Goal: Task Accomplishment & Management: Use online tool/utility

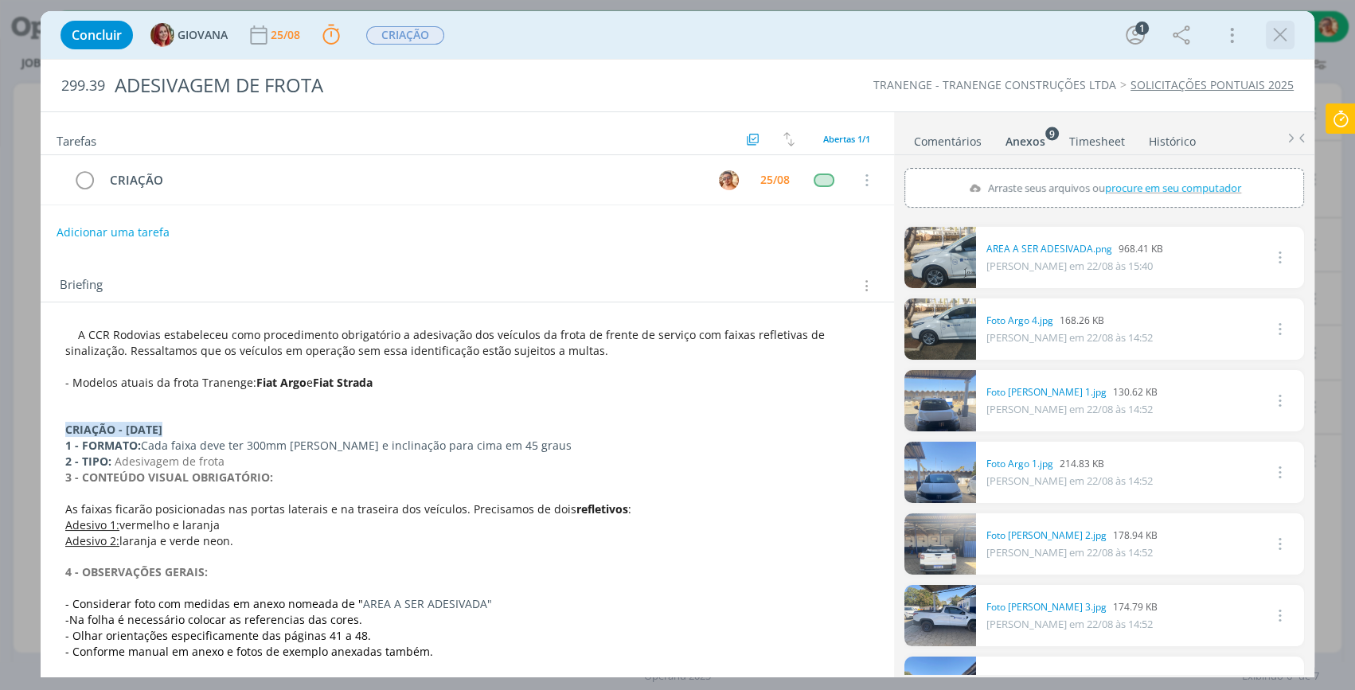
scroll to position [144, 0]
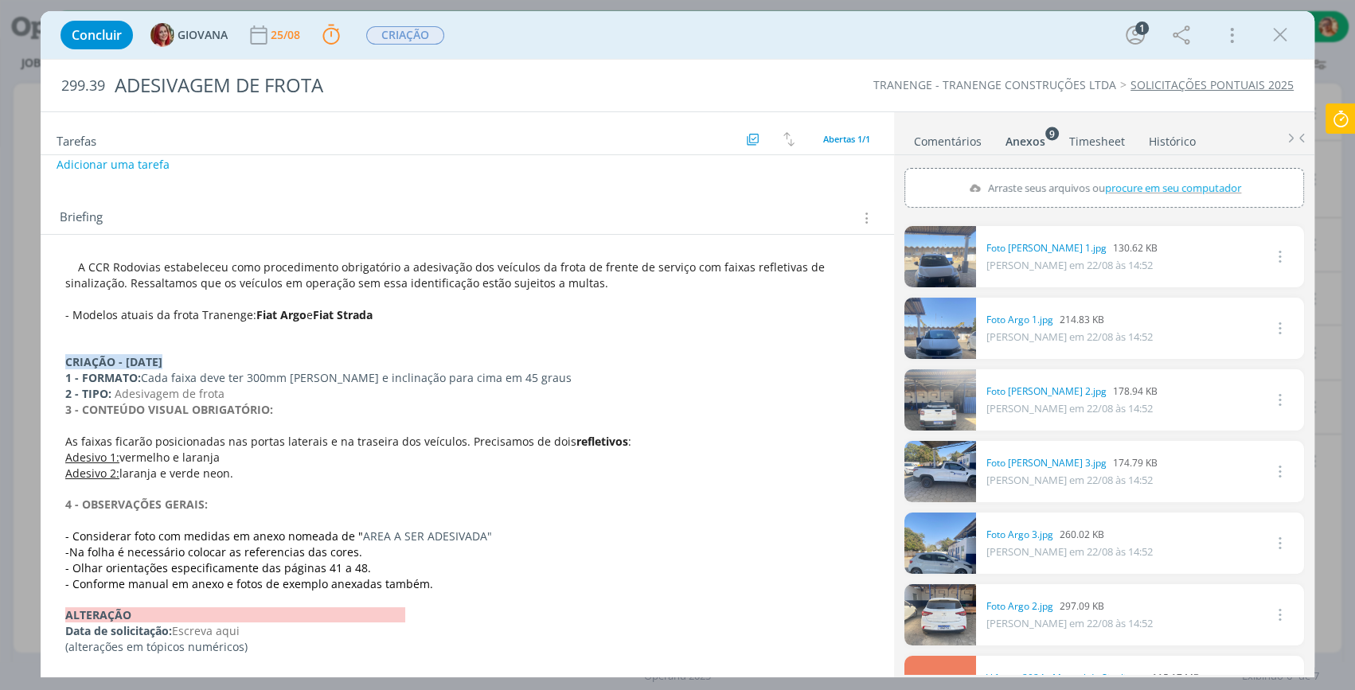
click at [1284, 33] on icon "dialog" at bounding box center [1281, 35] width 24 height 24
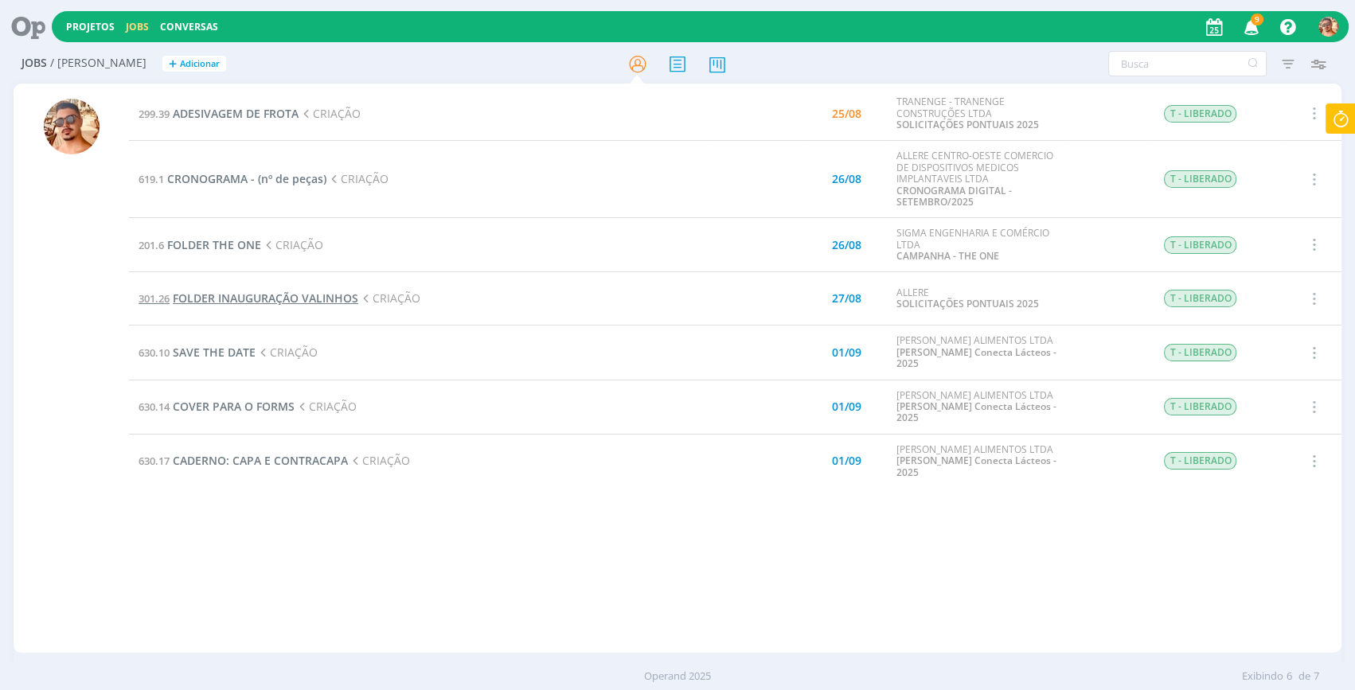
click at [284, 300] on span "FOLDER INAUGURAÇÃO VALINHOS" at bounding box center [266, 298] width 186 height 15
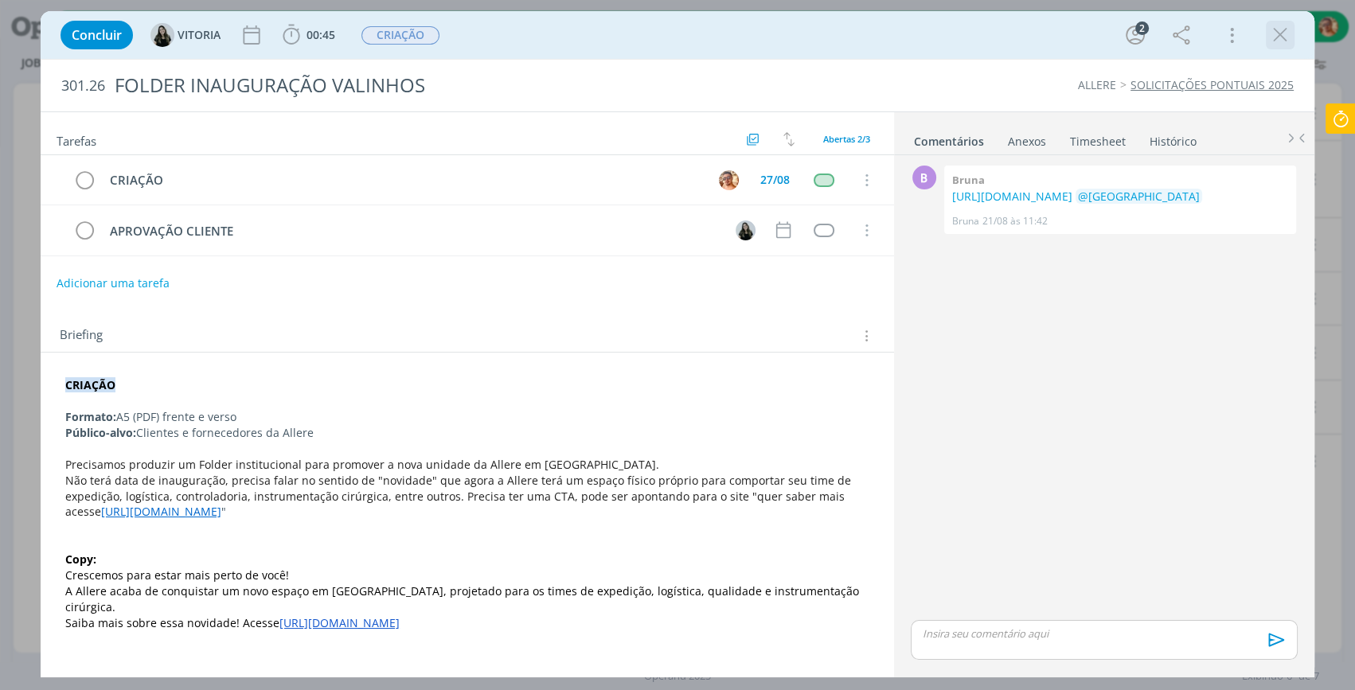
click at [1289, 29] on icon "dialog" at bounding box center [1281, 35] width 24 height 24
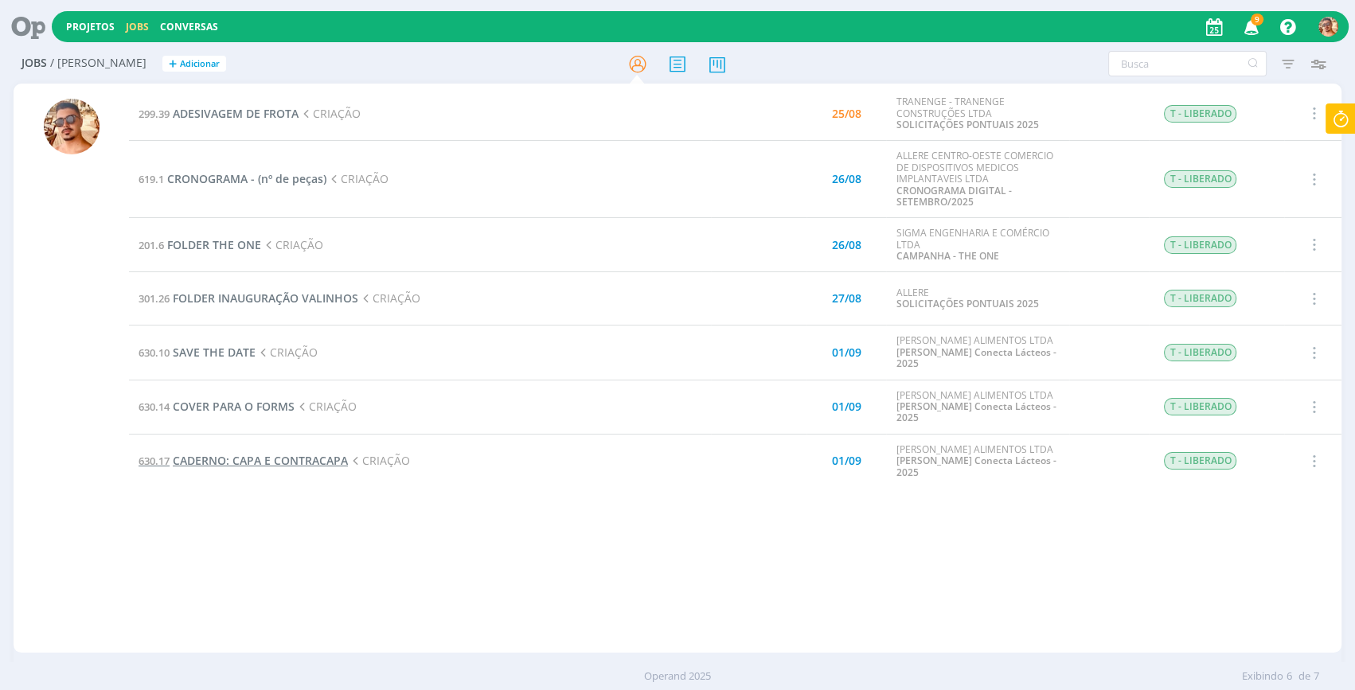
click at [278, 455] on span "CADERNO: CAPA E CONTRACAPA" at bounding box center [260, 460] width 175 height 15
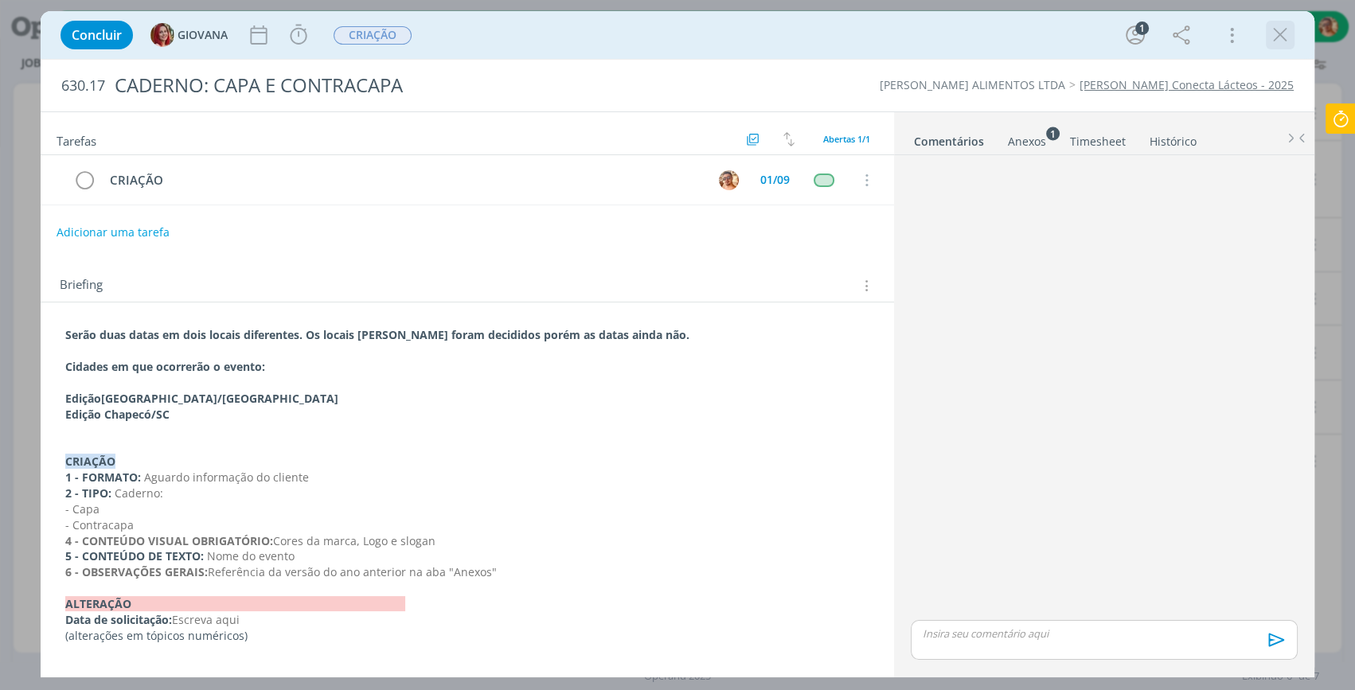
click at [1274, 32] on icon "dialog" at bounding box center [1281, 35] width 24 height 24
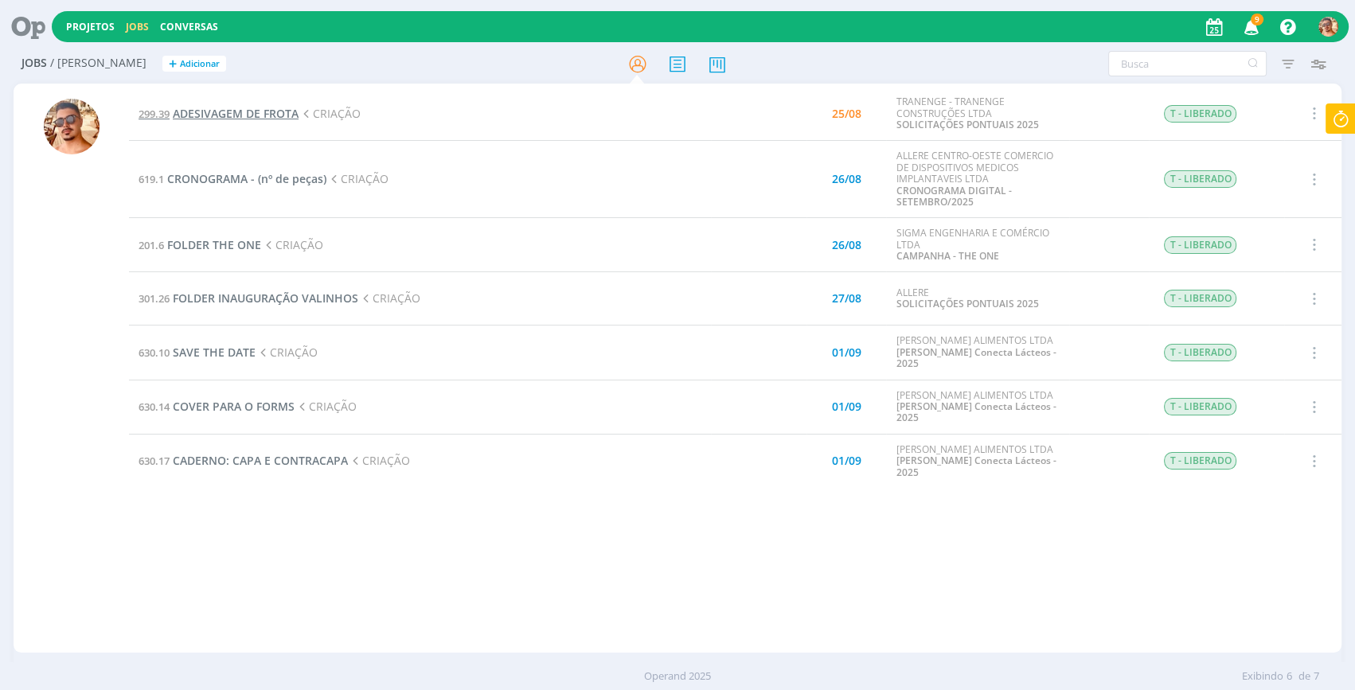
click at [263, 112] on span "ADESIVAGEM DE FROTA" at bounding box center [236, 113] width 126 height 15
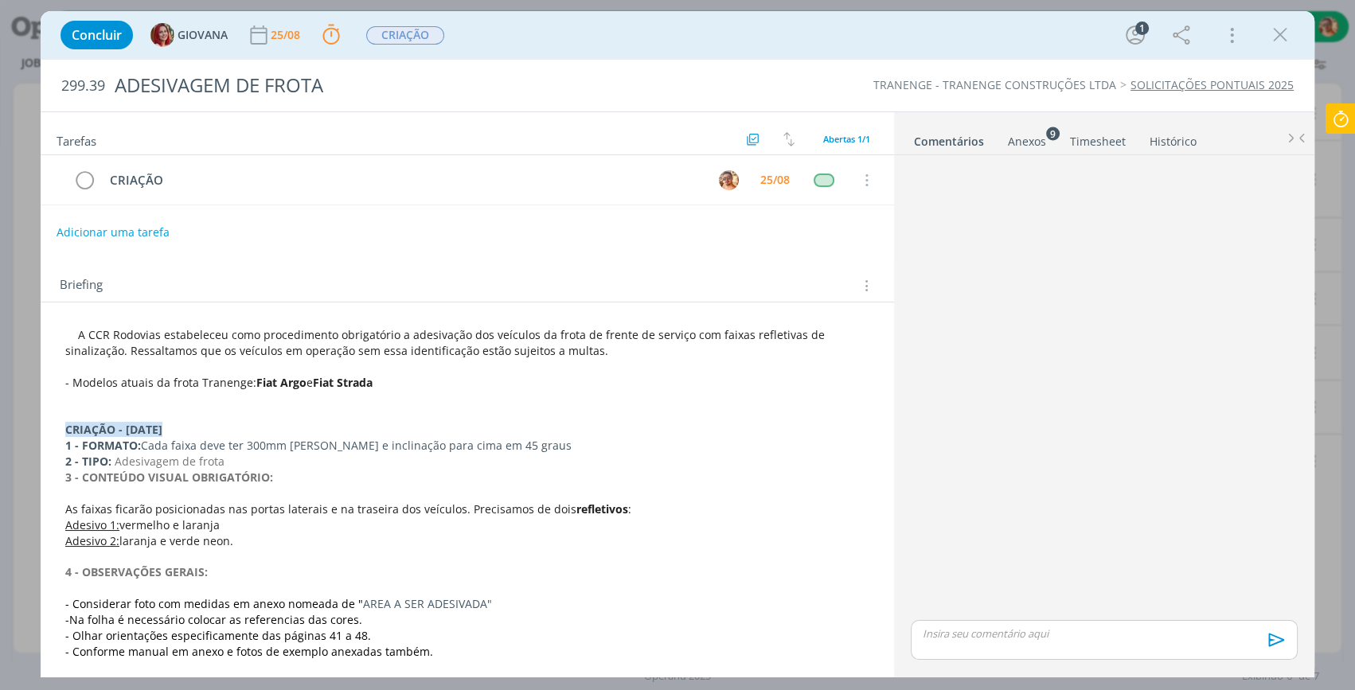
click at [1031, 135] on div "Anexos 9" at bounding box center [1027, 142] width 38 height 16
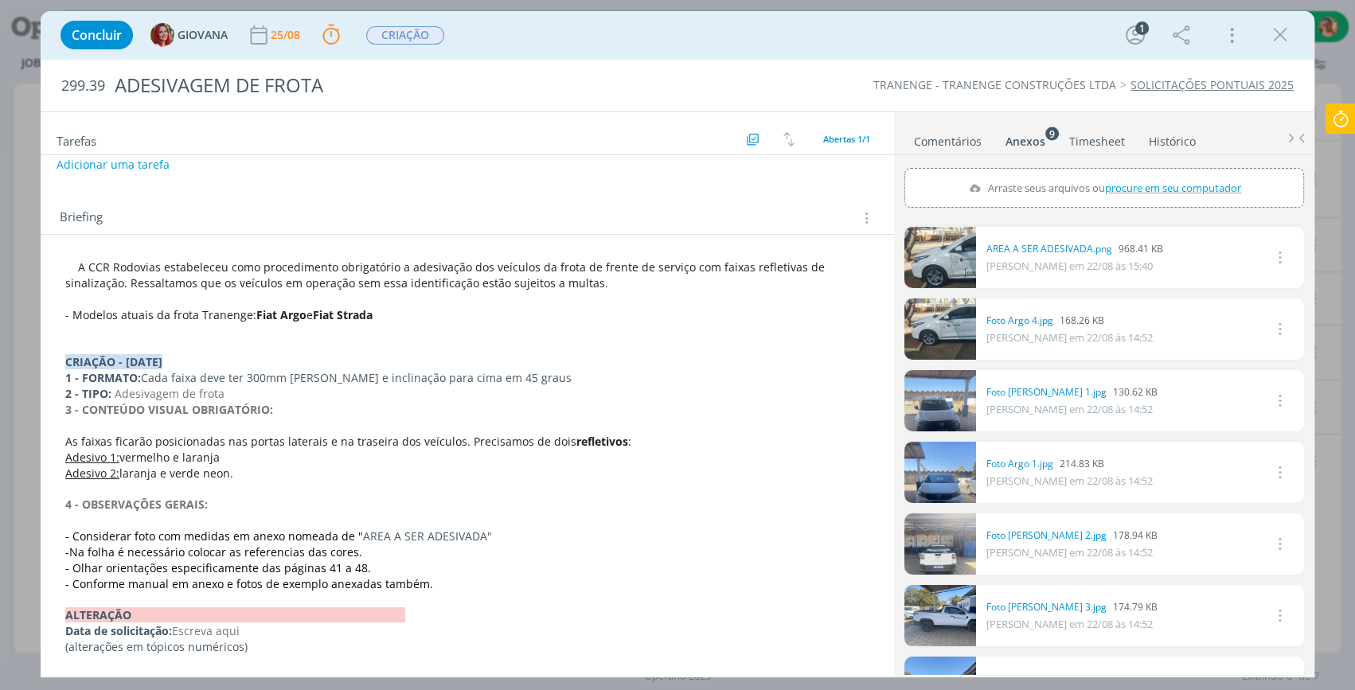
click at [1339, 96] on div "Concluir GIOVANA 25/08 Parar Apontar Data * [DATE] Horas * 00:00 Tarefa Selecio…" at bounding box center [677, 345] width 1355 height 690
click at [1337, 127] on icon at bounding box center [1341, 119] width 29 height 31
click at [1316, 135] on button "Parar" at bounding box center [1322, 128] width 44 height 25
click at [1277, 29] on icon "dialog" at bounding box center [1281, 35] width 24 height 24
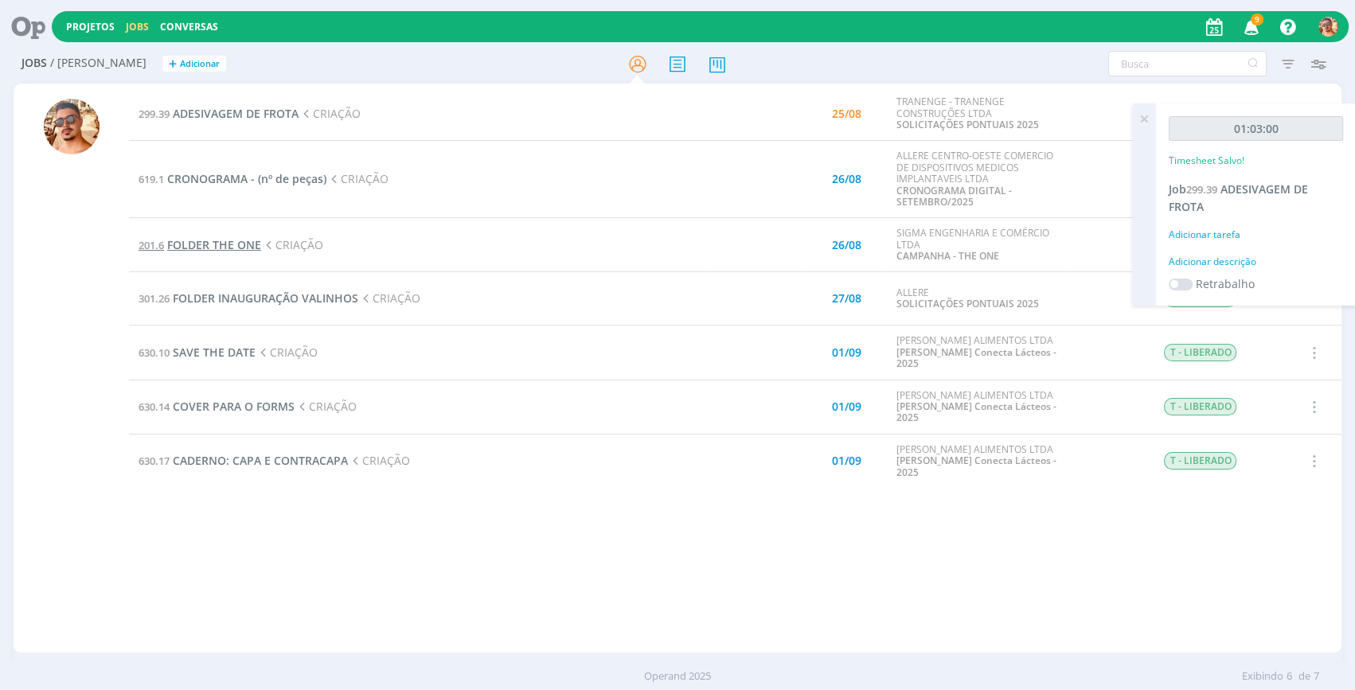
click at [201, 244] on span "FOLDER THE ONE" at bounding box center [214, 244] width 94 height 15
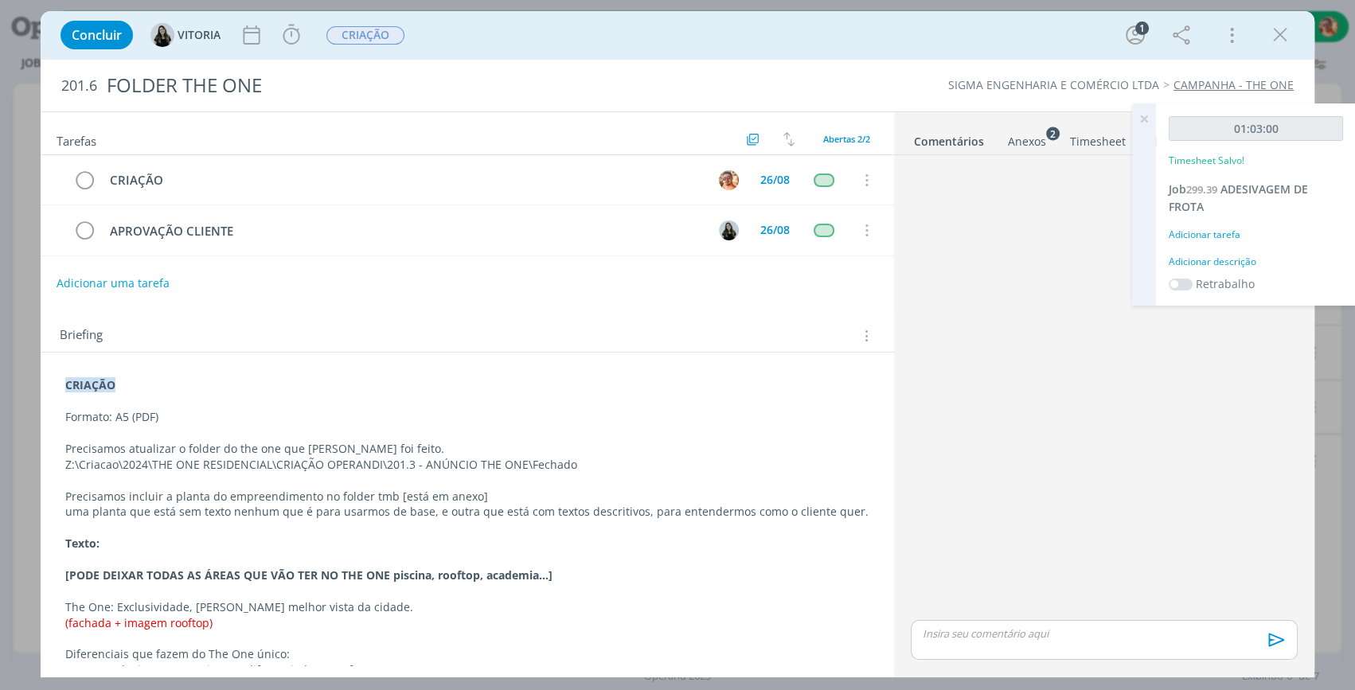
click at [1027, 144] on div "Anexos 2" at bounding box center [1027, 142] width 38 height 16
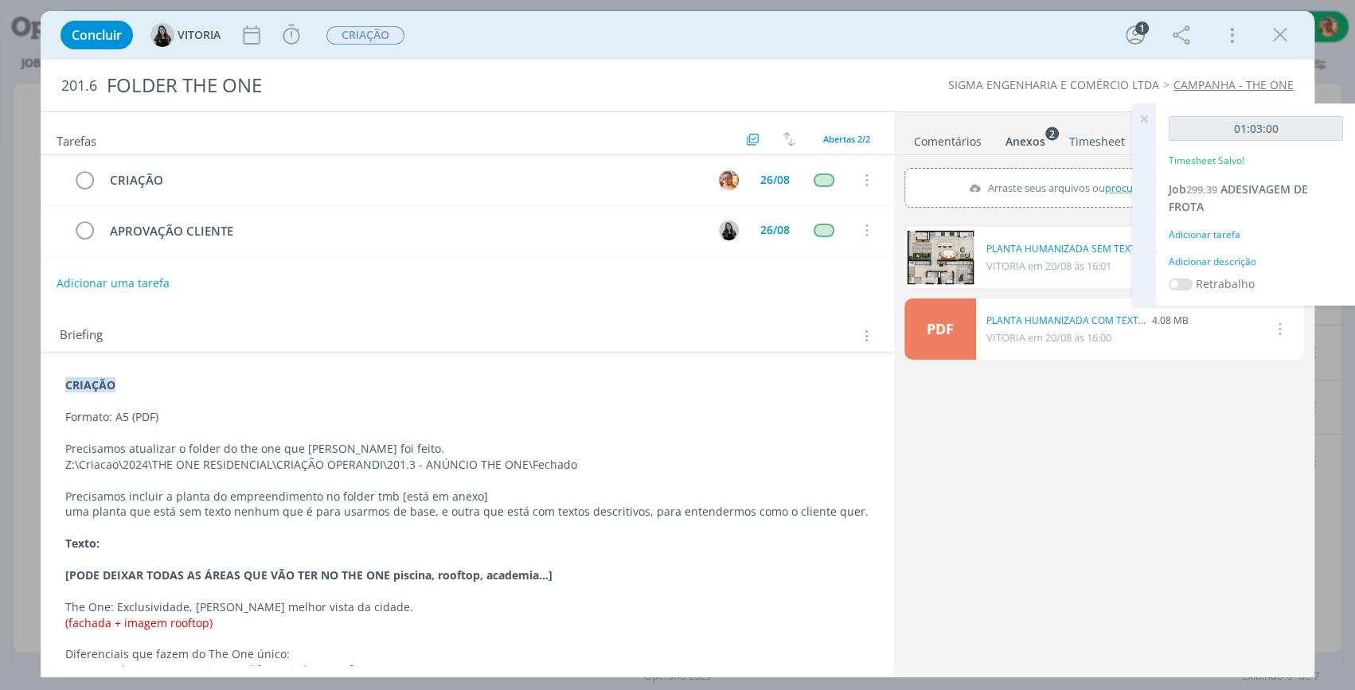
click at [962, 138] on link "Comentários" at bounding box center [947, 138] width 69 height 23
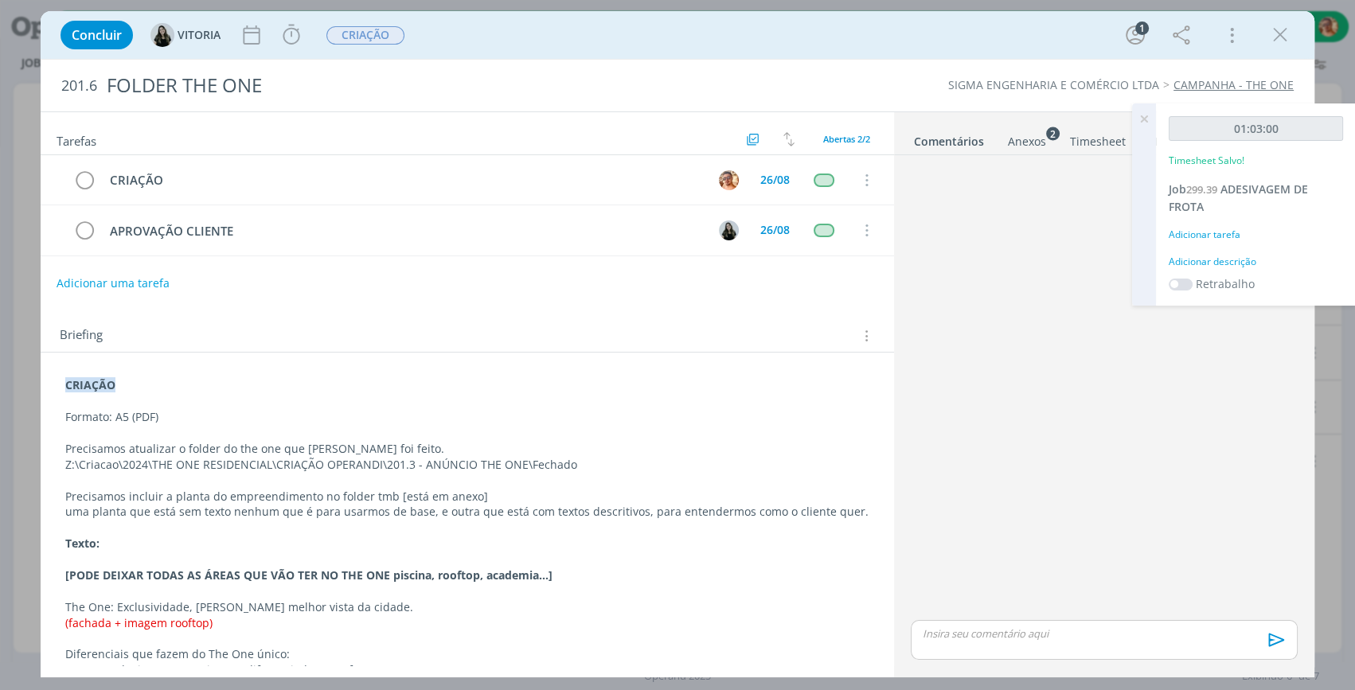
click at [1151, 115] on icon at bounding box center [1144, 119] width 29 height 31
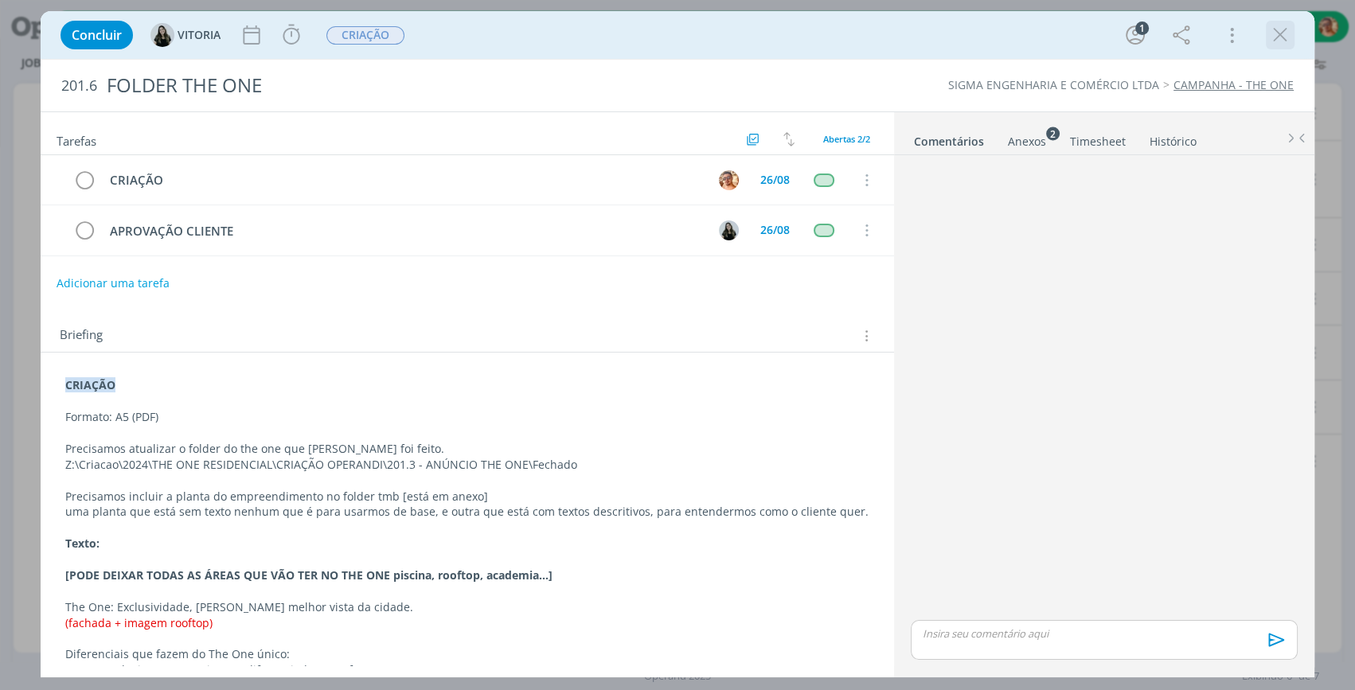
click at [1285, 45] on icon "dialog" at bounding box center [1281, 35] width 24 height 24
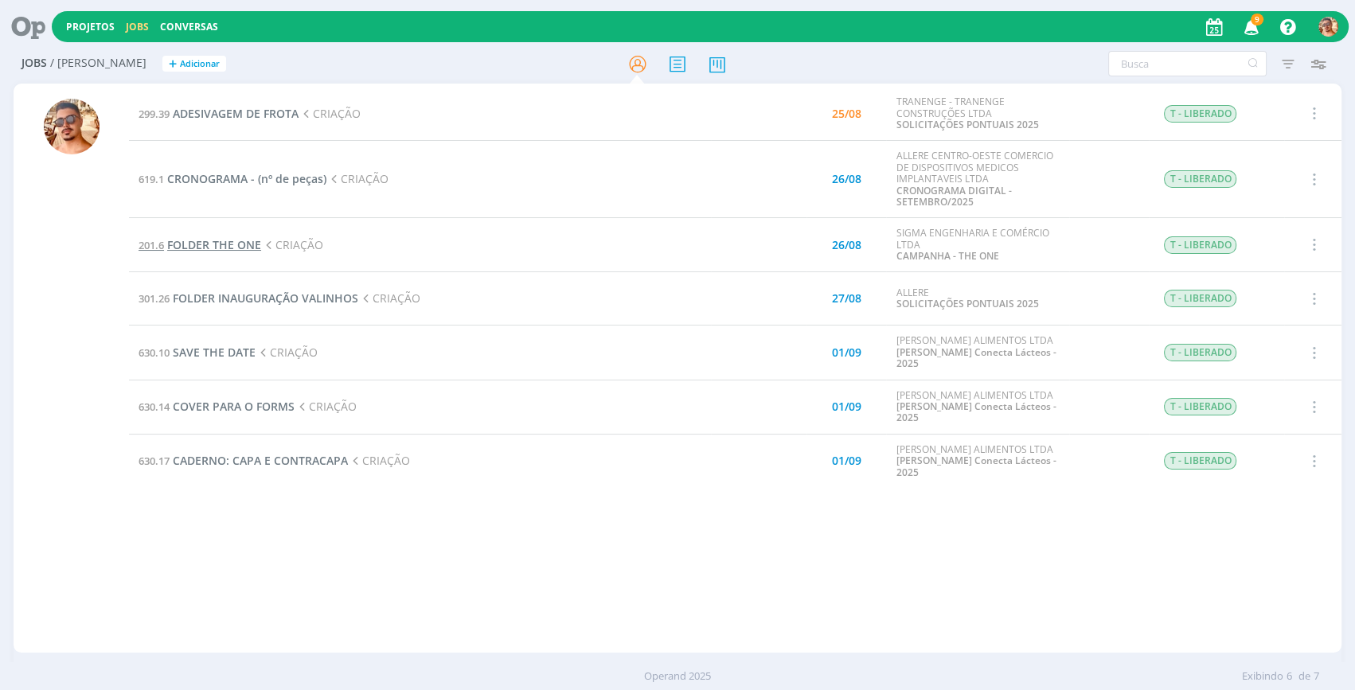
click at [238, 247] on span "FOLDER THE ONE" at bounding box center [214, 244] width 94 height 15
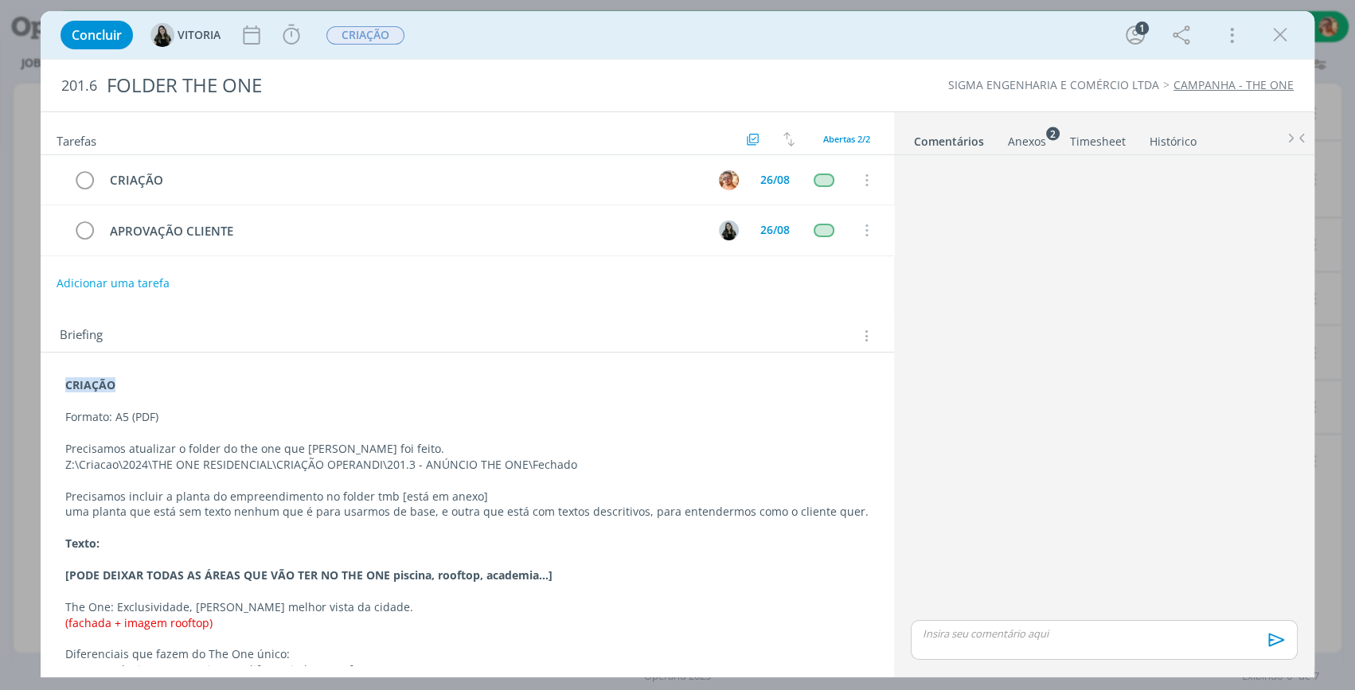
scroll to position [213, 0]
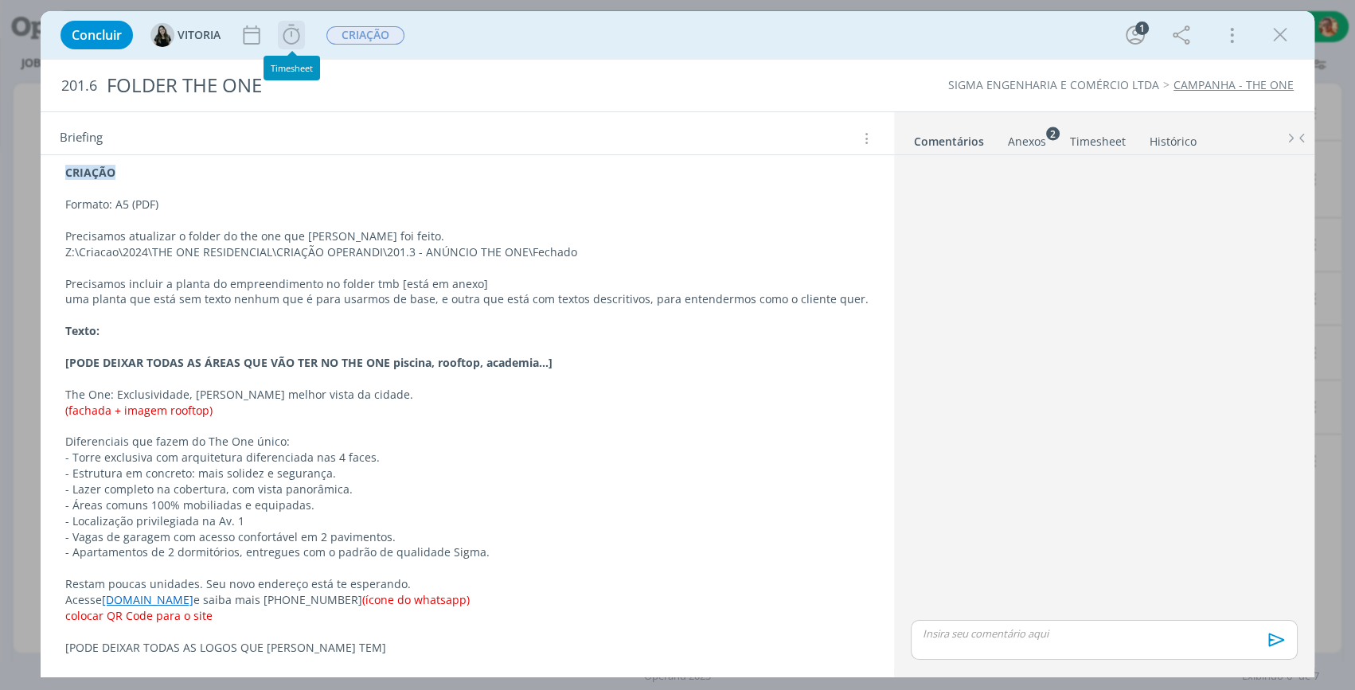
click at [297, 25] on icon "dialog" at bounding box center [292, 35] width 24 height 24
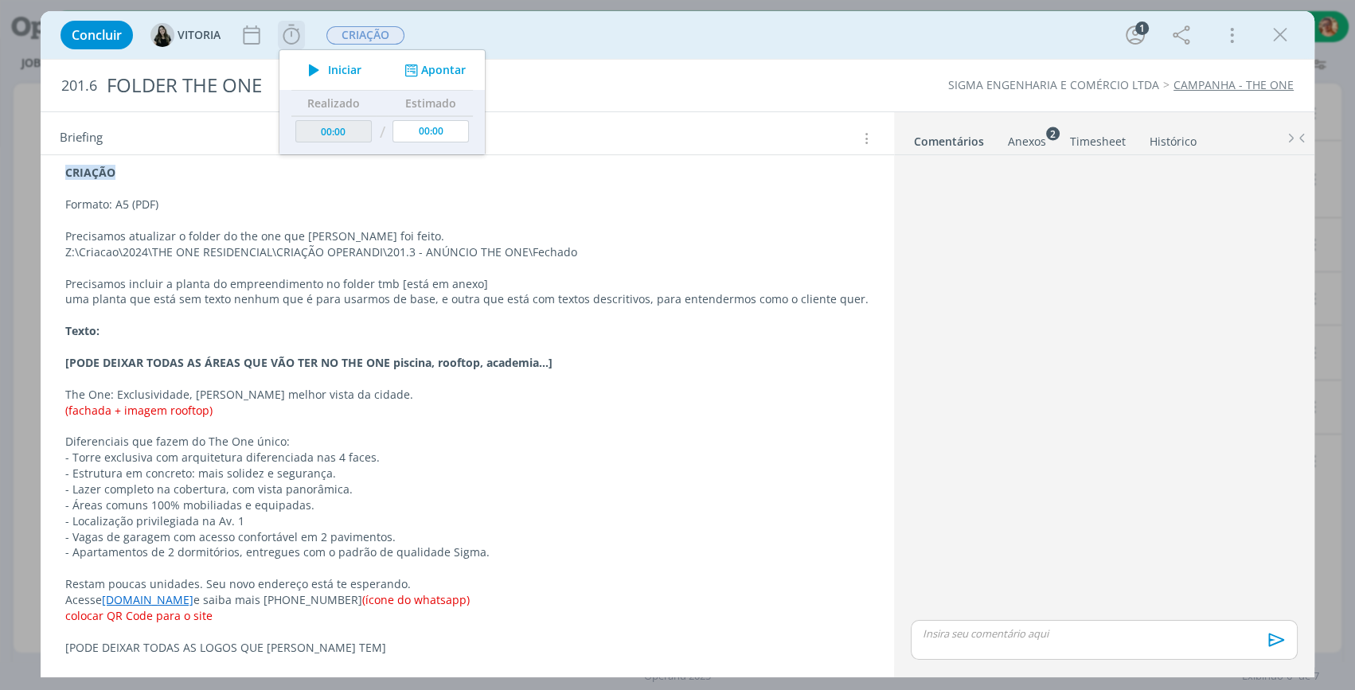
click at [339, 66] on span "Iniciar" at bounding box center [344, 70] width 33 height 11
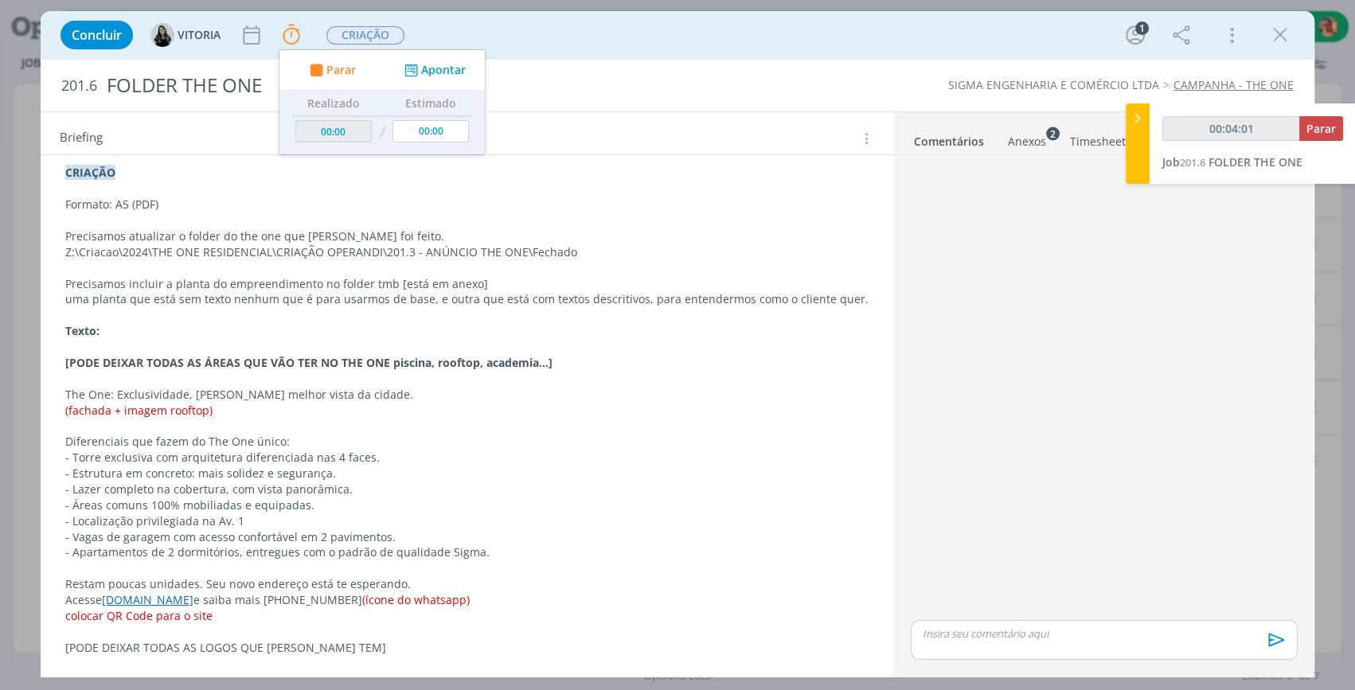
drag, startPoint x: 190, startPoint y: 244, endPoint x: 233, endPoint y: 249, distance: 44.2
click at [190, 244] on p "Z:\Criacao\2024\THE ONE RESIDENCIAL\CRIAÇÃO OPERANDI\201.3 - ANÚNCIO THE ONE\Fe…" at bounding box center [467, 252] width 804 height 16
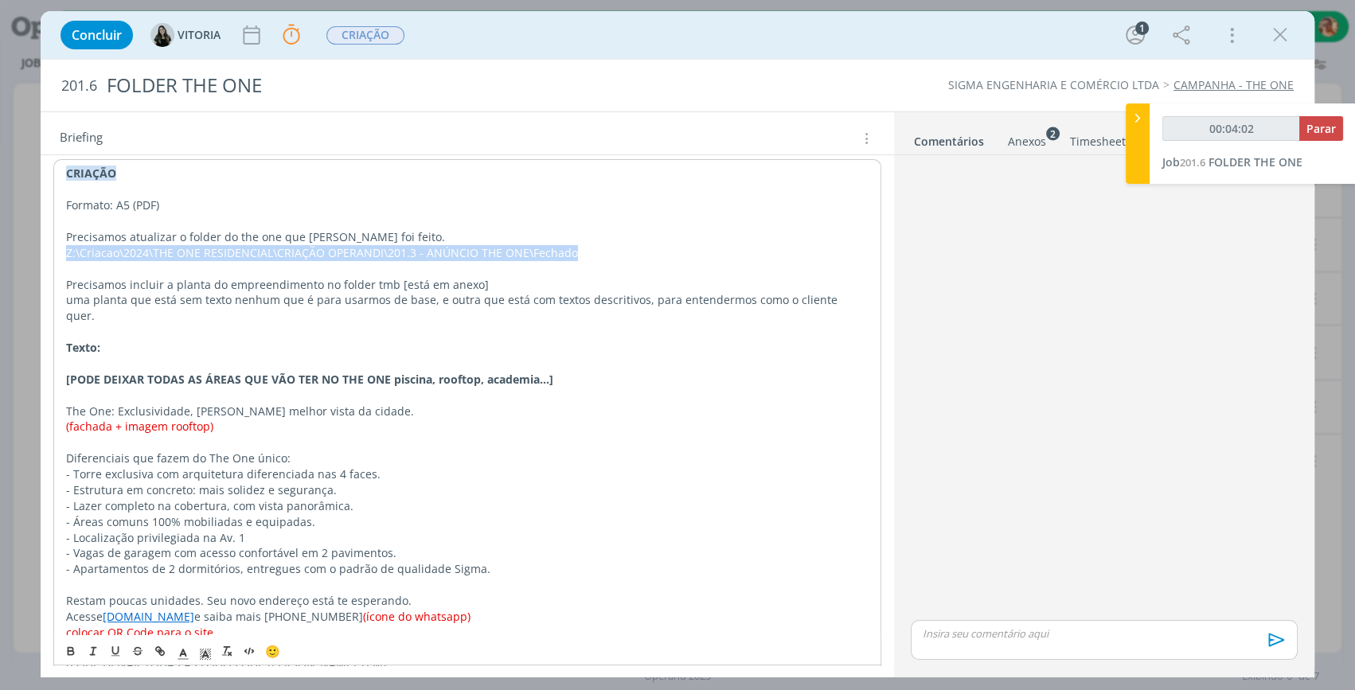
drag, startPoint x: 621, startPoint y: 252, endPoint x: 61, endPoint y: 256, distance: 559.9
click at [61, 256] on div "CRIAÇÃO Formato: A5 (PDF) Precisamos atualizar o folder do the one que [PERSON_…" at bounding box center [467, 418] width 828 height 518
copy p "Z:\Criacao\2024\THE ONE RESIDENCIAL\CRIAÇÃO OPERANDI\201.3 - ANÚNCIO THE ONE\Fe…"
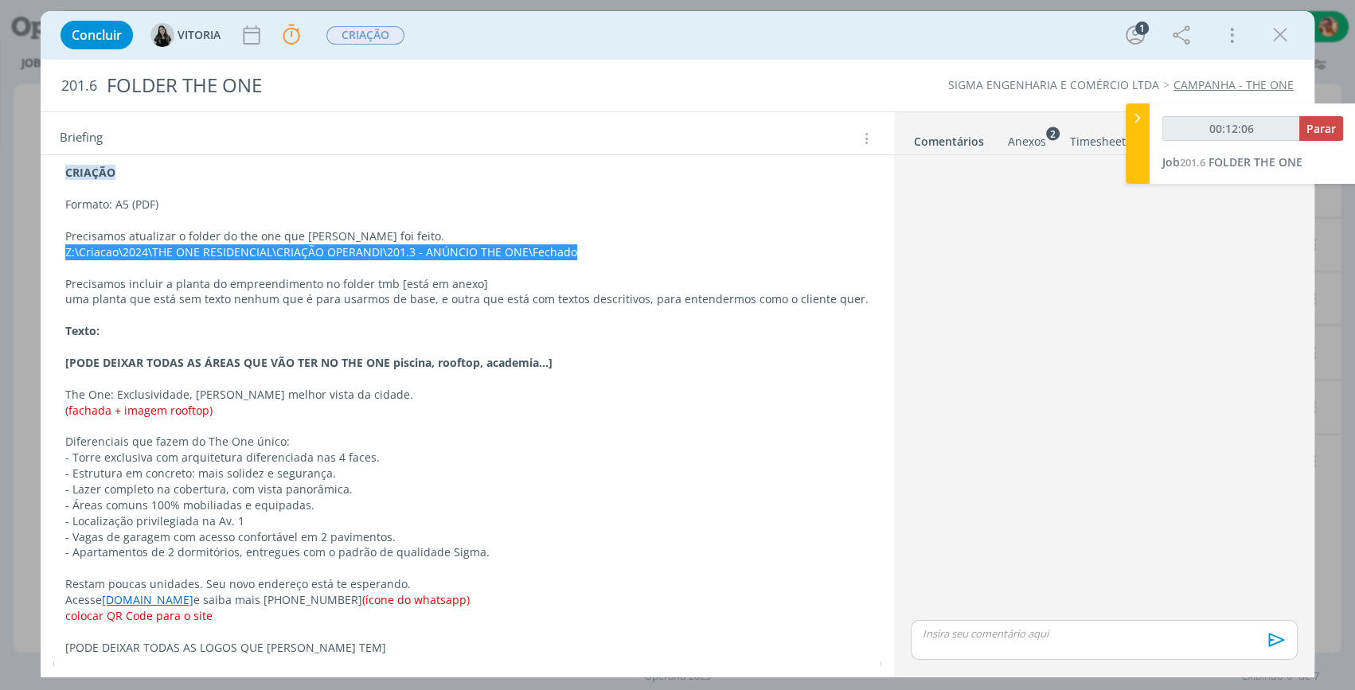
scroll to position [243, 0]
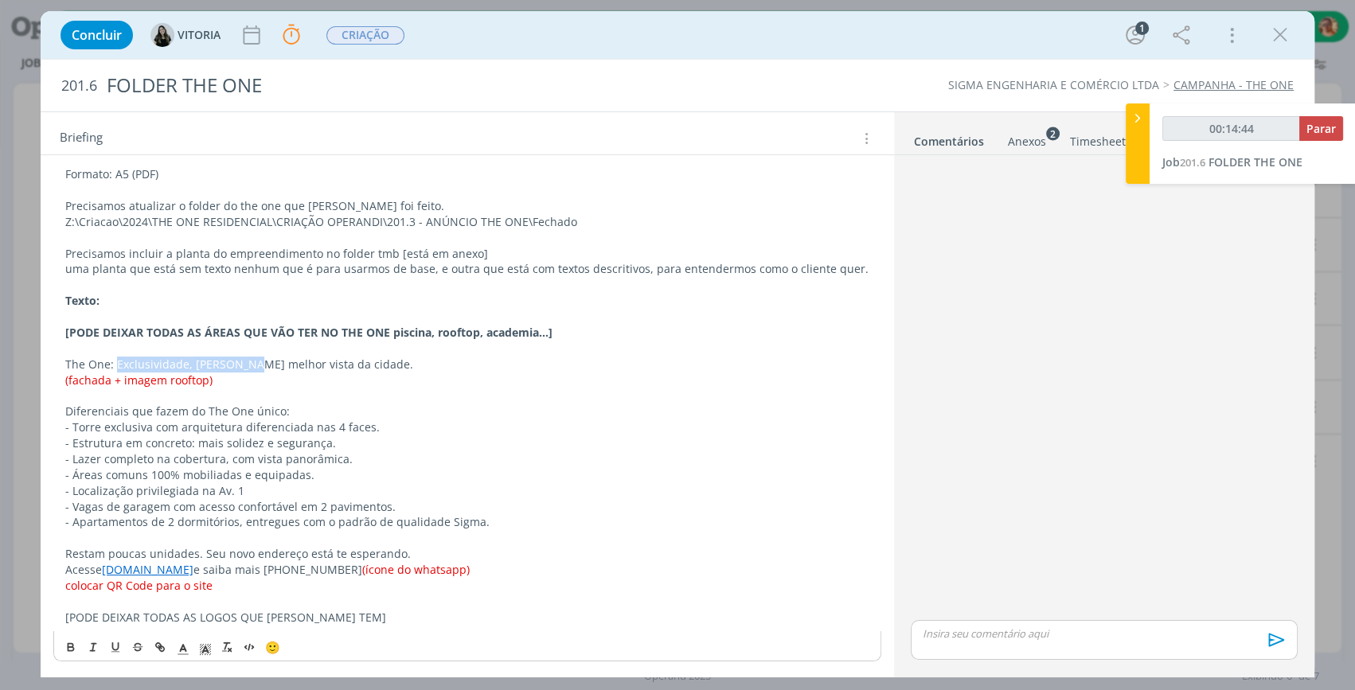
drag, startPoint x: 114, startPoint y: 362, endPoint x: 243, endPoint y: 361, distance: 129.0
click at [243, 361] on p "The One: Exclusividade, [PERSON_NAME] melhor vista da cidade." at bounding box center [467, 365] width 804 height 16
copy p "Exclusividade, [PERSON_NAME] e"
drag, startPoint x: 247, startPoint y: 362, endPoint x: 381, endPoint y: 364, distance: 134.6
click at [381, 364] on p "The One: Exclusividade, [PERSON_NAME] melhor vista da cidade." at bounding box center [467, 365] width 804 height 16
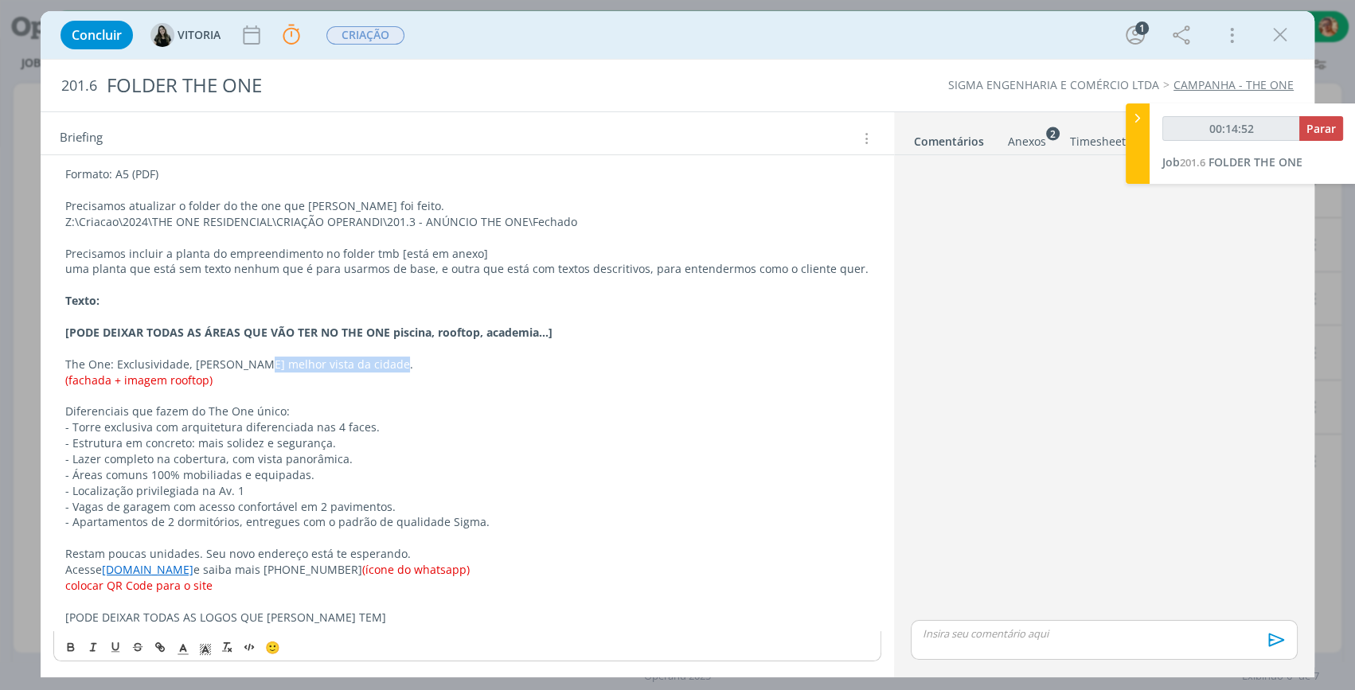
copy p "a melhor vista da cidade."
drag, startPoint x: 80, startPoint y: 428, endPoint x: 370, endPoint y: 425, distance: 290.7
click at [370, 425] on p "- Torre exclusiva com arquitetura diferenciada nas 4 faces." at bounding box center [467, 428] width 804 height 16
copy p "Torre exclusiva com arquitetura diferenciada nas 4 faces."
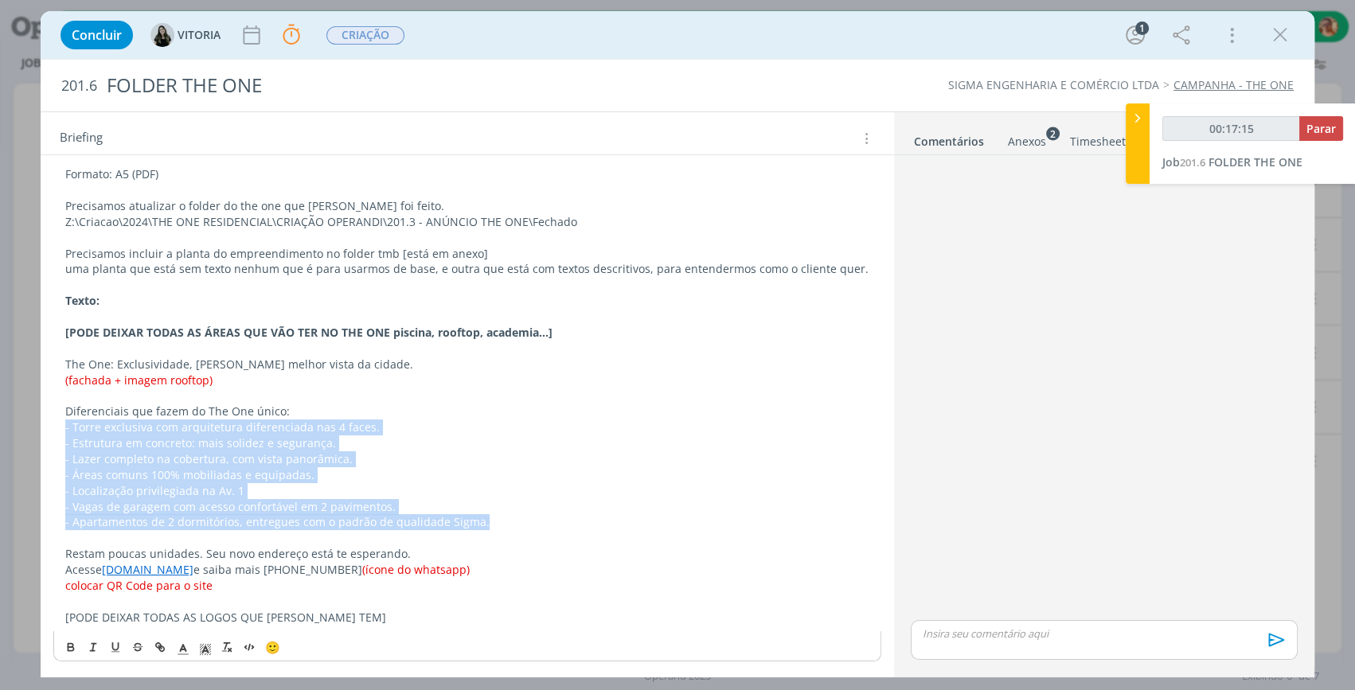
drag, startPoint x: 493, startPoint y: 526, endPoint x: 64, endPoint y: 420, distance: 442.1
click at [64, 420] on div "CRIAÇÃO Formato: A5 (PDF) Precisamos atualizar o folder do the one que [PERSON_…" at bounding box center [467, 380] width 828 height 502
copy div "- Torre exclusiva com arquitetura diferenciada nas 4 faces. - Estrutura em conc…"
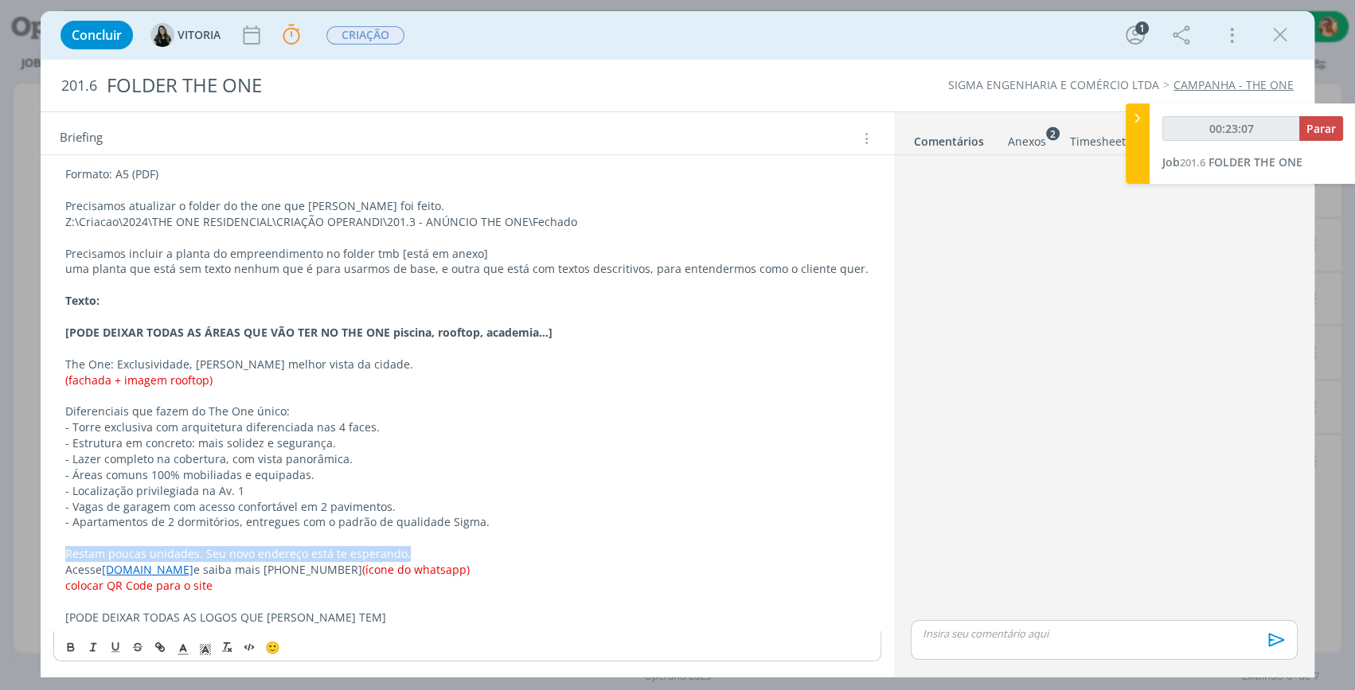
drag, startPoint x: 63, startPoint y: 548, endPoint x: 410, endPoint y: 552, distance: 347.2
click at [410, 552] on div "CRIAÇÃO Formato: A5 (PDF) Precisamos atualizar o folder do the one que [PERSON_…" at bounding box center [467, 380] width 828 height 502
copy p "Restam poucas unidades. Seu novo endereço está te esperando."
drag, startPoint x: 64, startPoint y: 569, endPoint x: 284, endPoint y: 565, distance: 220.6
click at [284, 565] on div "CRIAÇÃO Formato: A5 (PDF) Precisamos atualizar o folder do the one que [PERSON_…" at bounding box center [467, 380] width 828 height 502
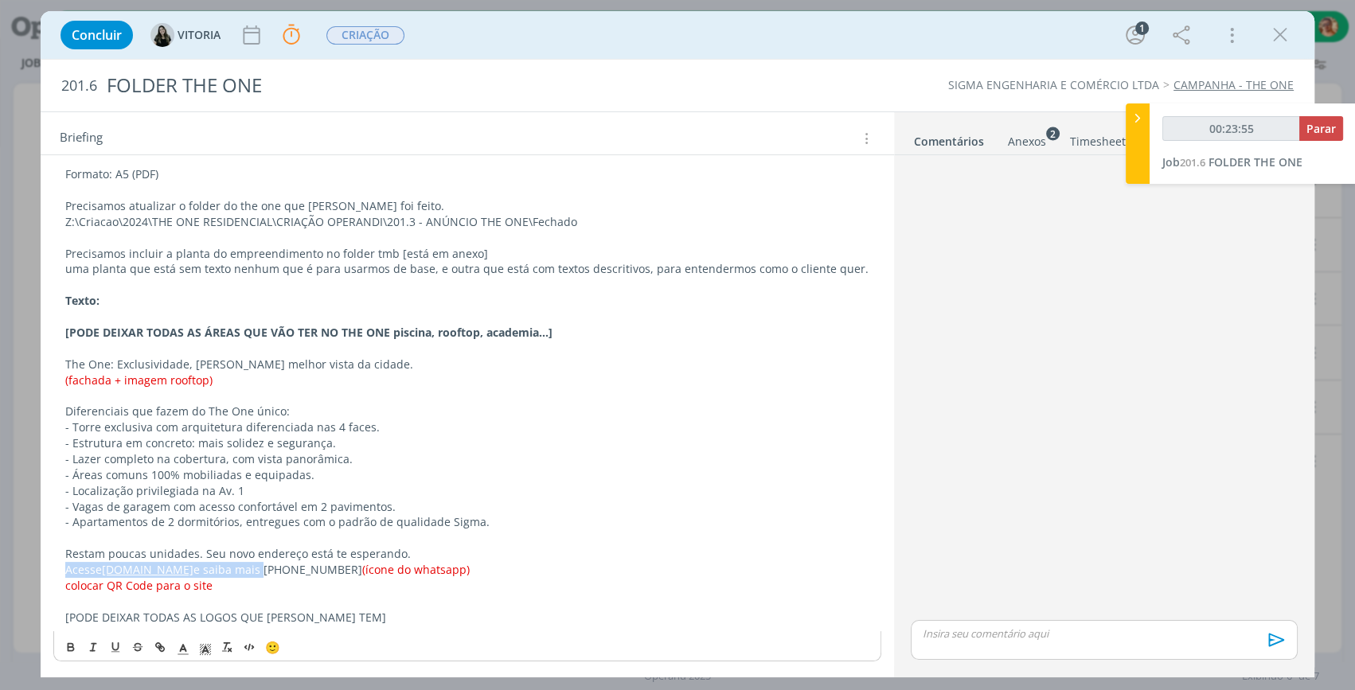
copy p "Acesse [DOMAIN_NAME] e saiba mais"
drag, startPoint x: 288, startPoint y: 569, endPoint x: 370, endPoint y: 569, distance: 81.2
click at [370, 569] on p "Acesse [DOMAIN_NAME] e saiba mais [PHONE_NUMBER] (ícone do whatsapp)" at bounding box center [467, 570] width 804 height 16
copy p "[PHONE_NUMBER]"
drag, startPoint x: 65, startPoint y: 408, endPoint x: 298, endPoint y: 414, distance: 233.4
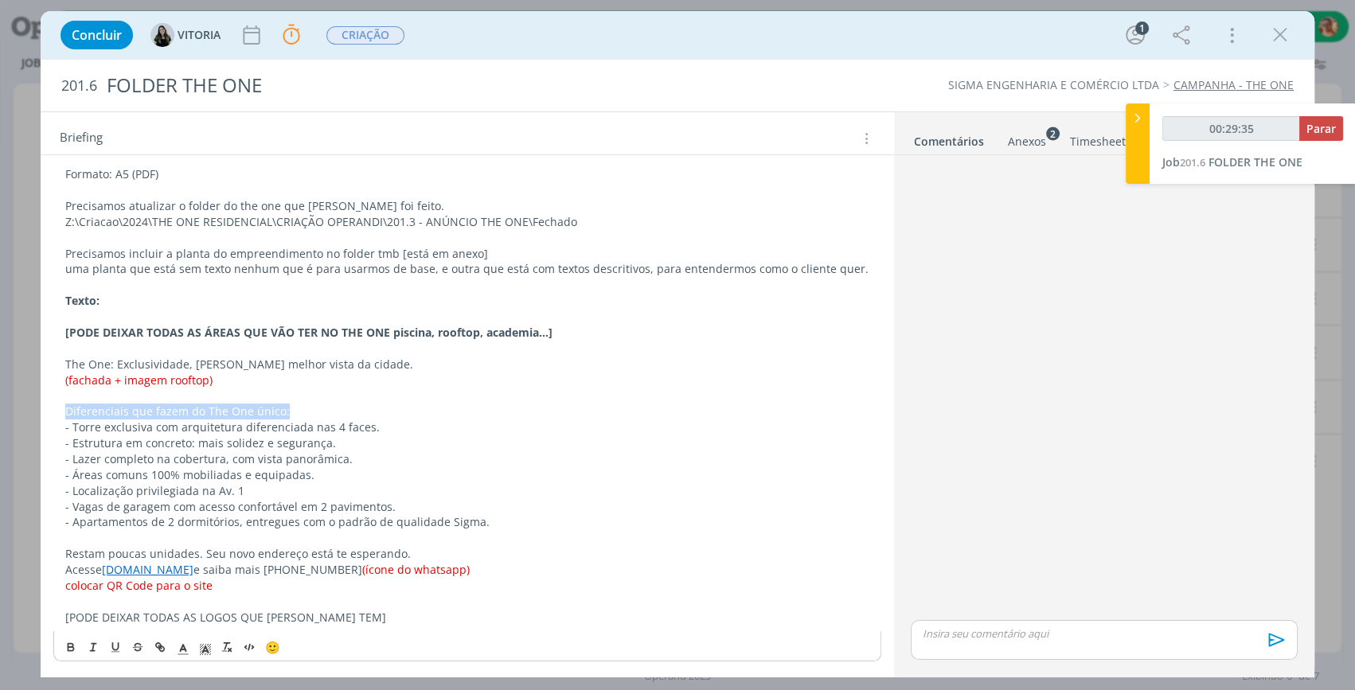
click at [295, 415] on p "Diferenciais que fazem do The One único:" at bounding box center [467, 412] width 804 height 16
copy p "Diferenciais que fazem do The One único:"
drag, startPoint x: 103, startPoint y: 569, endPoint x: 219, endPoint y: 569, distance: 116.3
click at [219, 569] on p "Acesse [DOMAIN_NAME] e saiba mais [PHONE_NUMBER] (ícone do whatsapp)" at bounding box center [467, 570] width 804 height 16
copy link "[DOMAIN_NAME]"
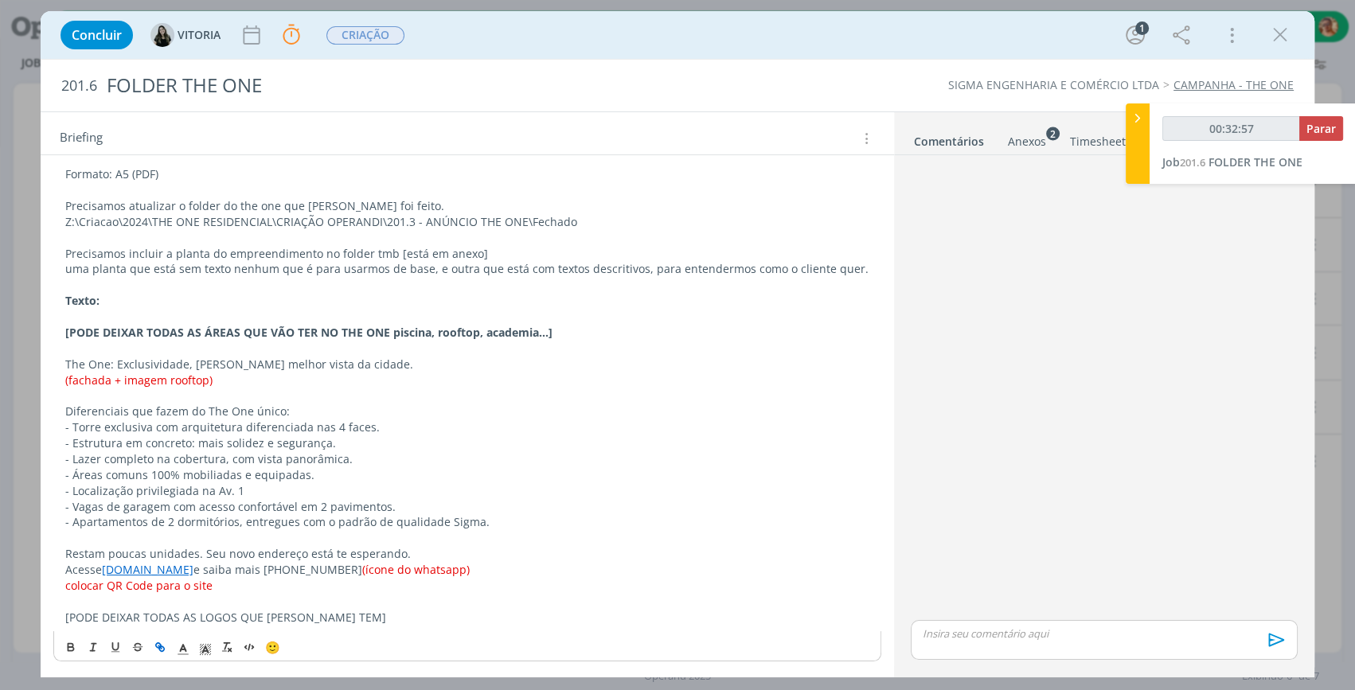
click at [1163, 415] on div "dialog" at bounding box center [1105, 390] width 400 height 456
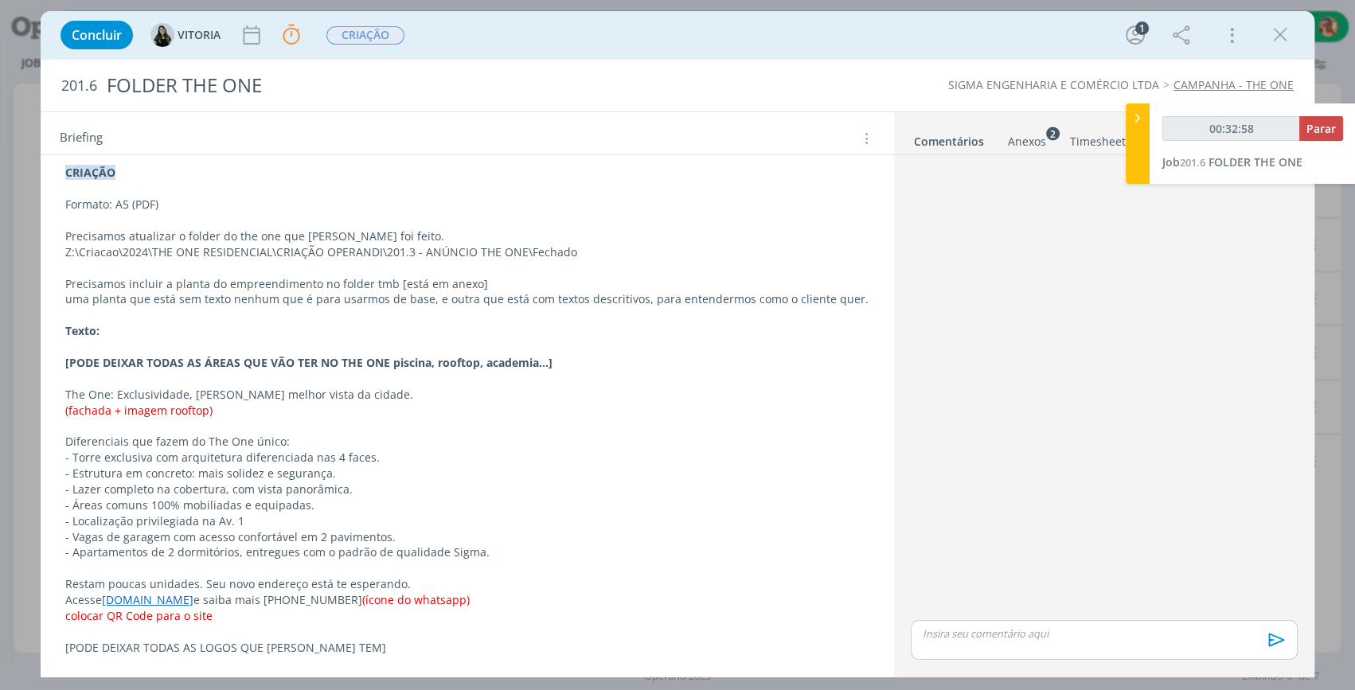
click at [1088, 645] on div "dialog" at bounding box center [1104, 640] width 387 height 40
click at [1280, 646] on icon "dialog" at bounding box center [1275, 646] width 16 height 14
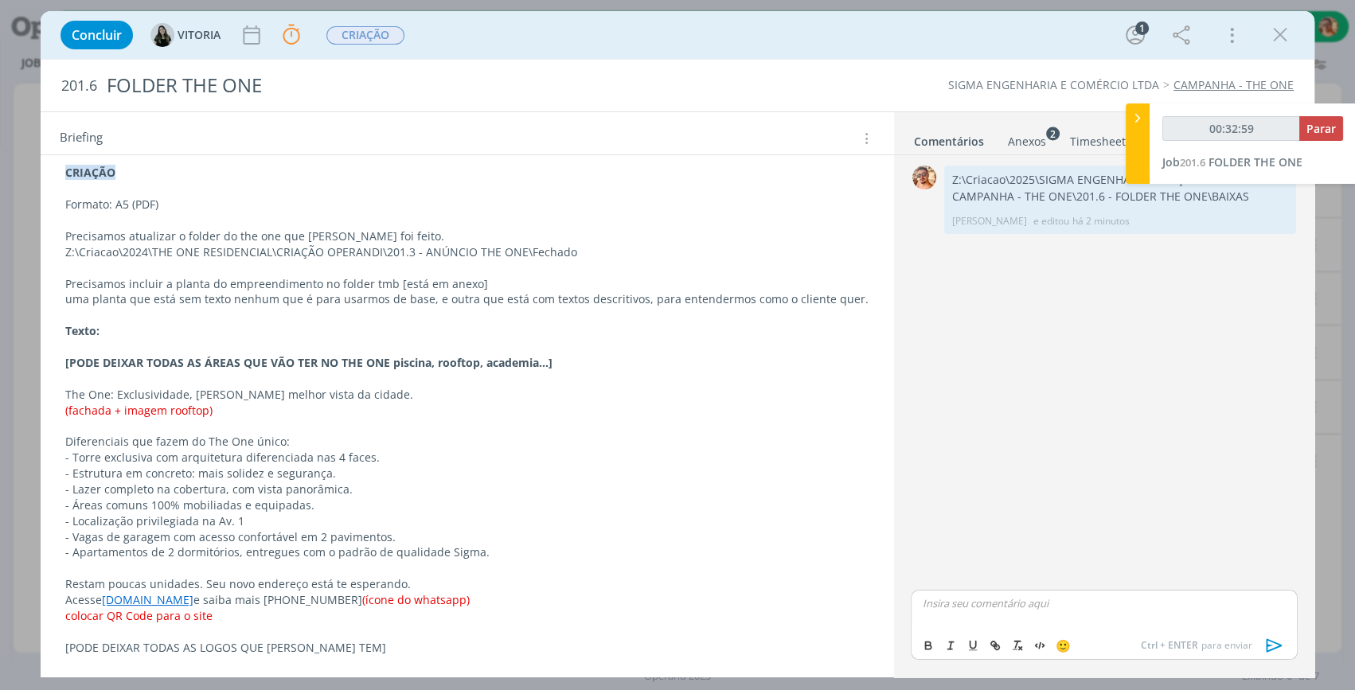
type input "00:33:00"
click at [1328, 119] on button "Parar" at bounding box center [1322, 128] width 44 height 25
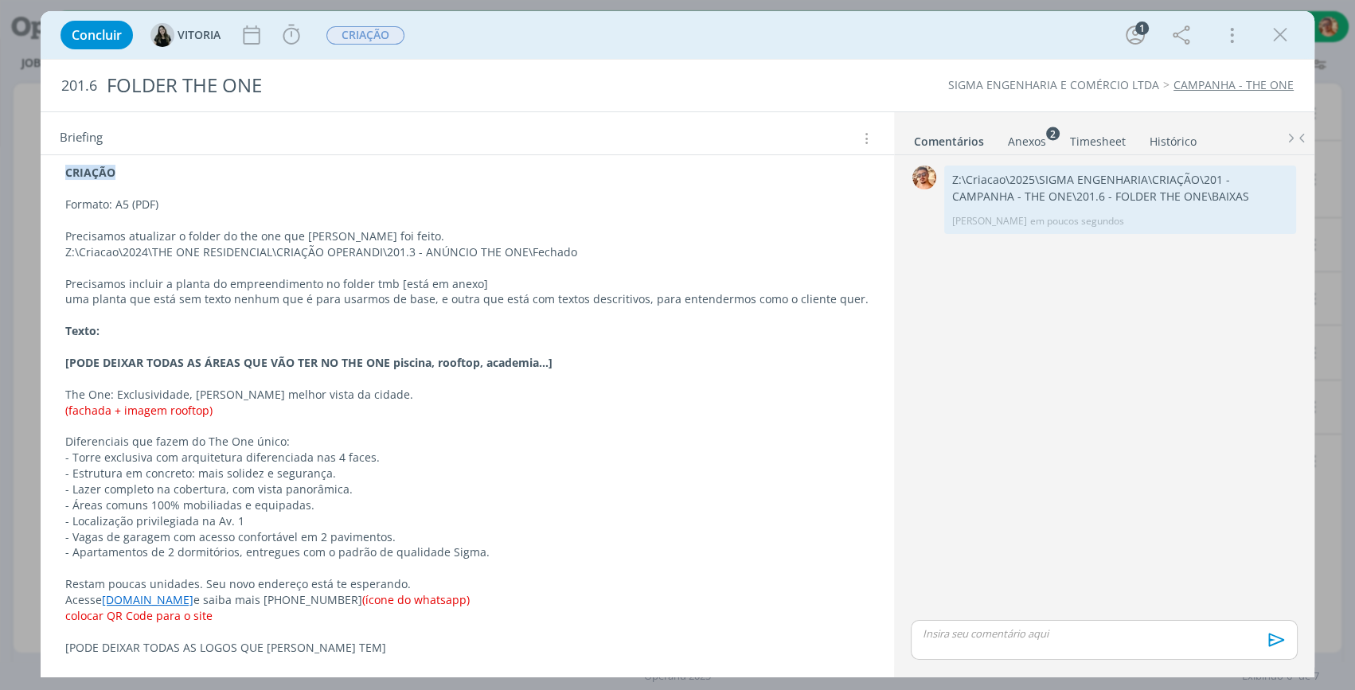
scroll to position [0, 0]
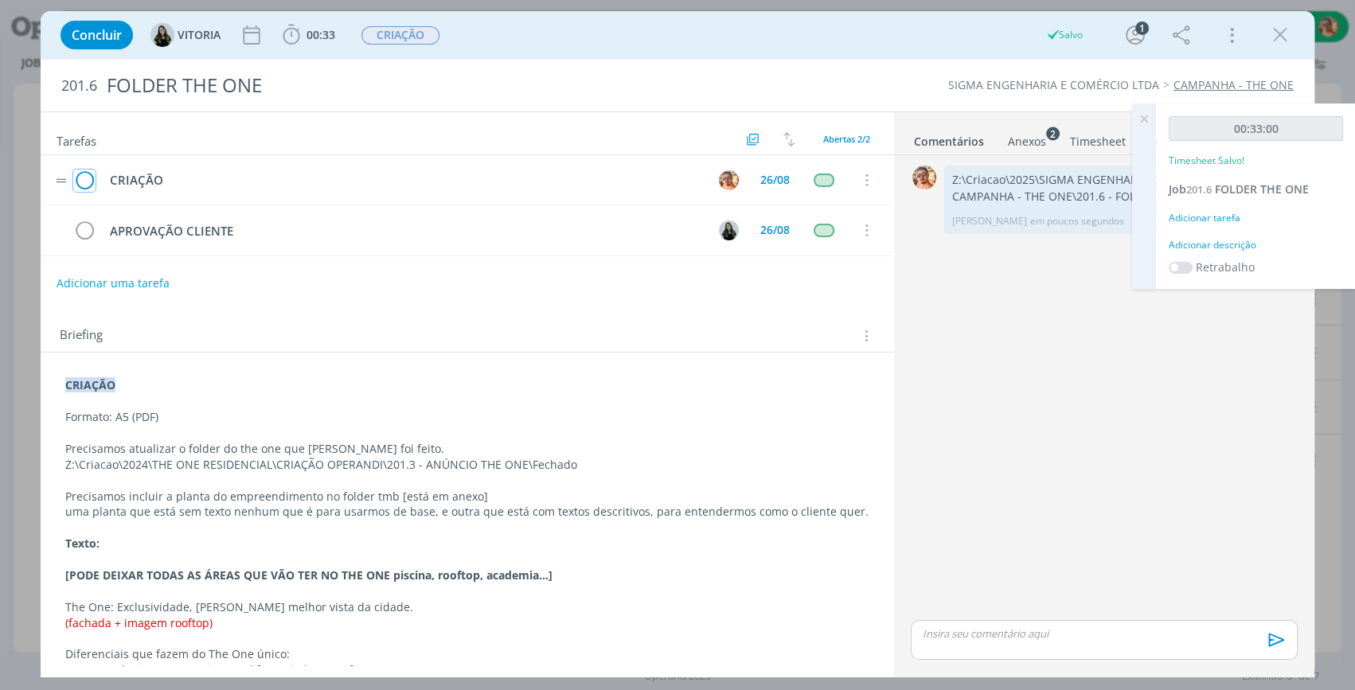
click at [88, 183] on icon "dialog" at bounding box center [84, 181] width 22 height 24
click at [1274, 29] on icon "dialog" at bounding box center [1281, 35] width 24 height 24
